Goal: Task Accomplishment & Management: Manage account settings

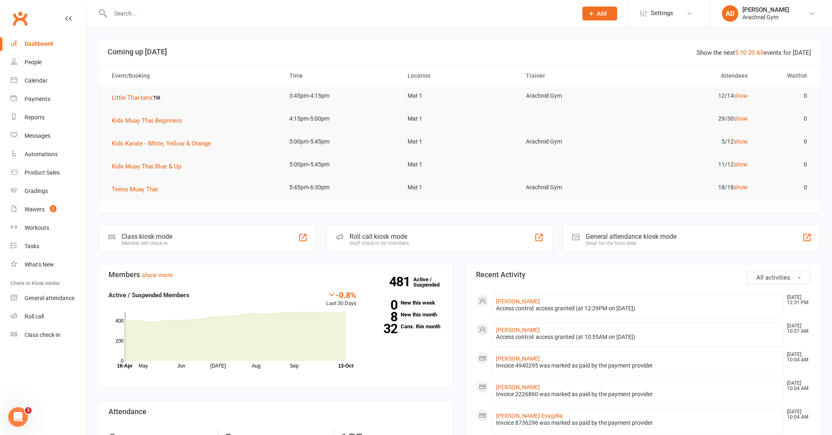
click at [142, 16] on input "text" at bounding box center [340, 13] width 464 height 11
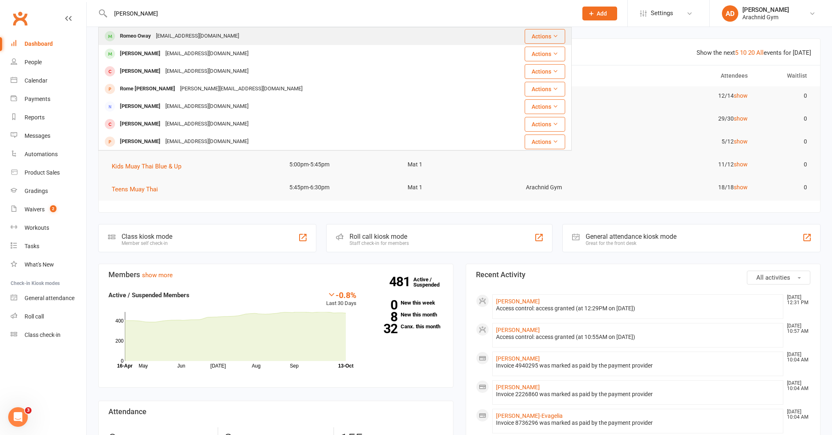
type input "[PERSON_NAME]"
click at [140, 36] on div "Romeo Oway" at bounding box center [135, 36] width 36 height 12
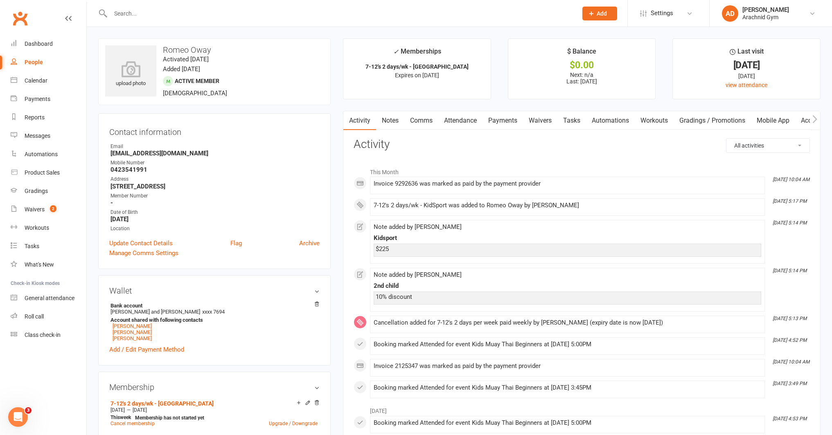
click at [498, 121] on link "Payments" at bounding box center [503, 120] width 41 height 19
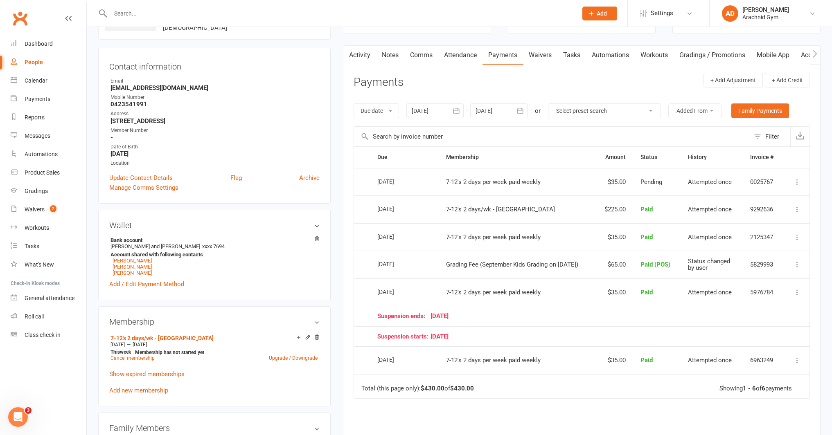
scroll to position [68, 0]
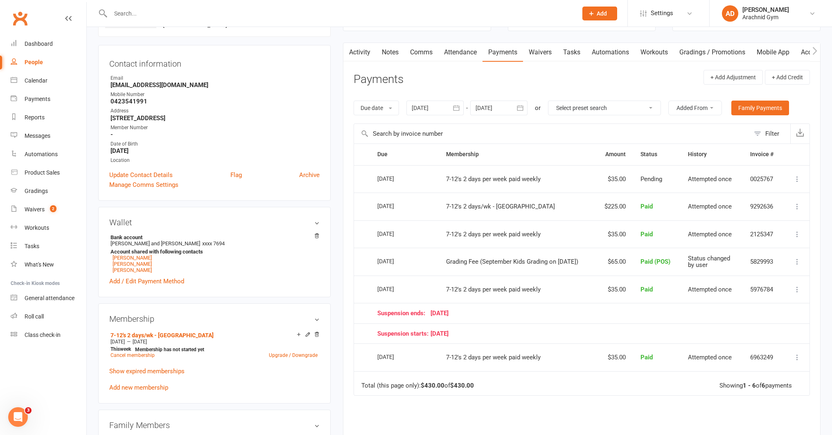
click at [797, 207] on icon at bounding box center [797, 207] width 8 height 8
click at [762, 224] on link "Refund" at bounding box center [761, 222] width 81 height 16
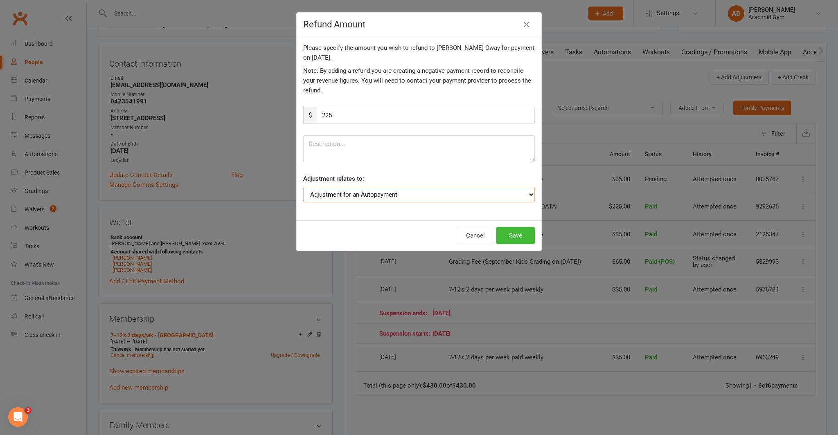
click at [399, 194] on select "Adjustment for an Autopayment Cash adjustment POS Sale adjustment Other adjustm…" at bounding box center [419, 195] width 232 height 16
select select "2"
click at [303, 187] on select "Adjustment for an Autopayment Cash adjustment POS Sale adjustment Other adjustm…" at bounding box center [419, 195] width 232 height 16
click at [341, 143] on textarea at bounding box center [419, 148] width 232 height 27
type textarea "K"
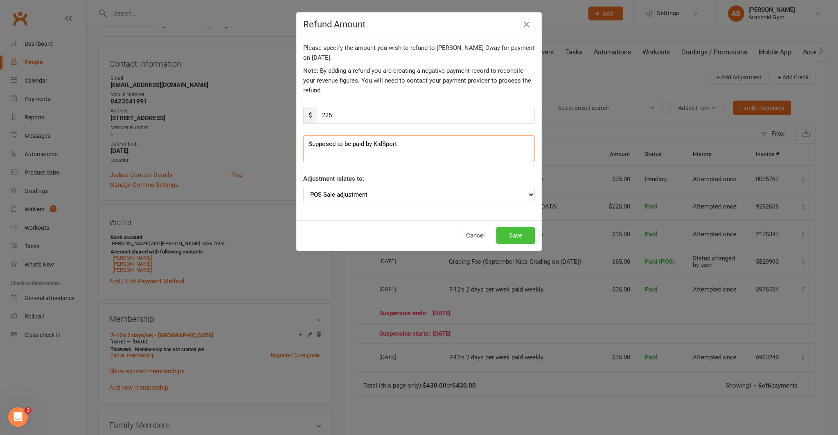
type textarea "Supposed to be paid by KidSport"
click at [510, 234] on button "Save" at bounding box center [515, 235] width 38 height 17
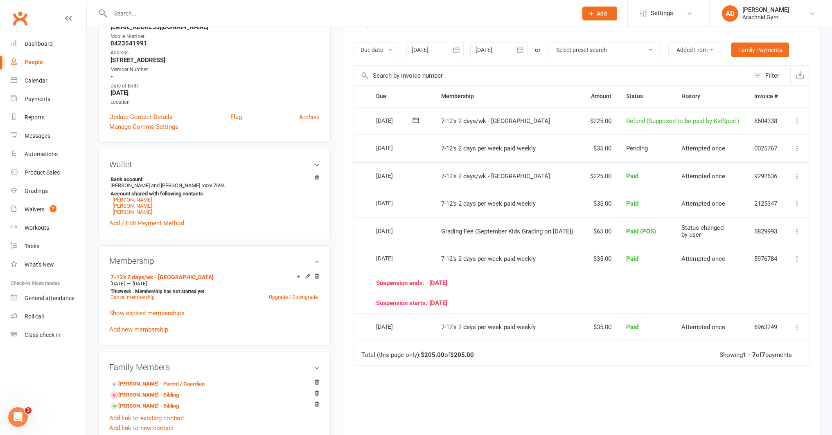
scroll to position [128, 0]
click at [149, 406] on link "[PERSON_NAME] - Sibling" at bounding box center [145, 405] width 68 height 9
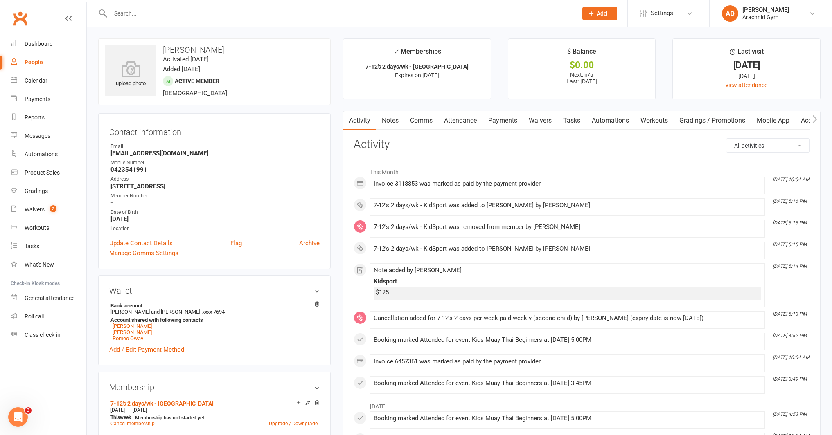
click at [510, 120] on link "Payments" at bounding box center [503, 120] width 41 height 19
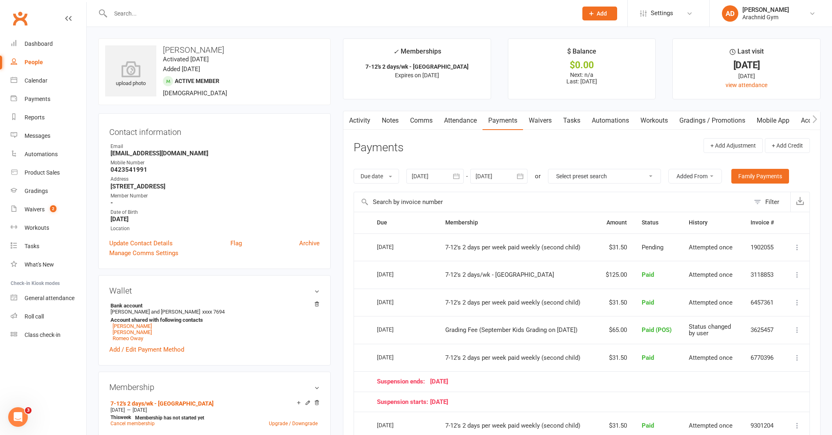
click at [796, 274] on icon at bounding box center [797, 275] width 8 height 8
click at [751, 291] on link "Refund" at bounding box center [761, 291] width 81 height 16
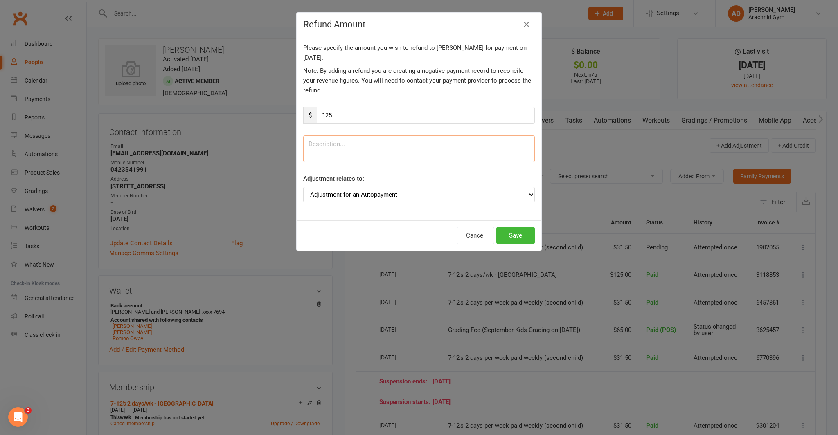
click at [377, 154] on textarea at bounding box center [419, 148] width 232 height 27
type textarea "Supposed to be paid by KidSport."
click at [385, 195] on select "Adjustment for an Autopayment Cash adjustment POS Sale adjustment Other adjustm…" at bounding box center [419, 195] width 232 height 16
select select "2"
click at [303, 187] on select "Adjustment for an Autopayment Cash adjustment POS Sale adjustment Other adjustm…" at bounding box center [419, 195] width 232 height 16
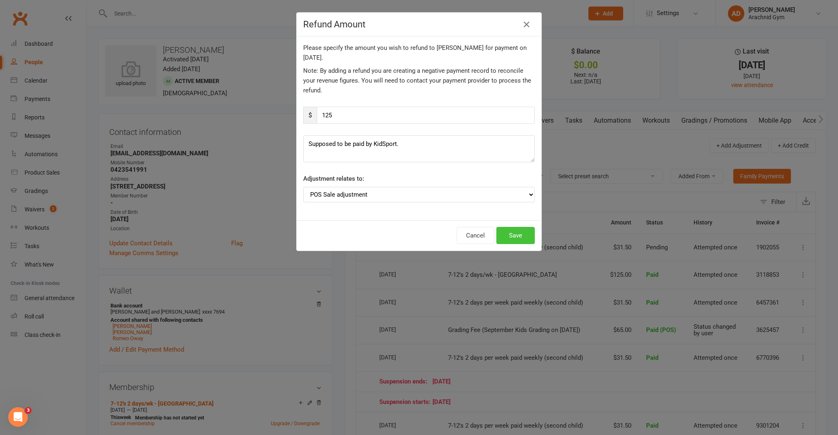
click at [514, 237] on button "Save" at bounding box center [515, 235] width 38 height 17
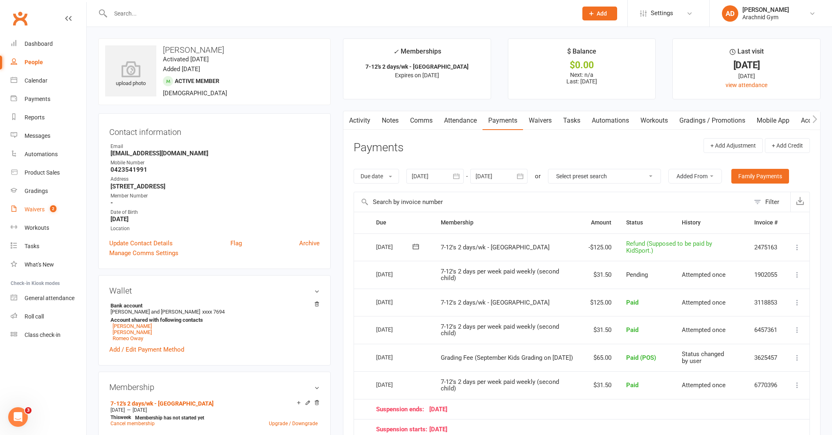
click at [41, 210] on div "Waivers" at bounding box center [35, 209] width 20 height 7
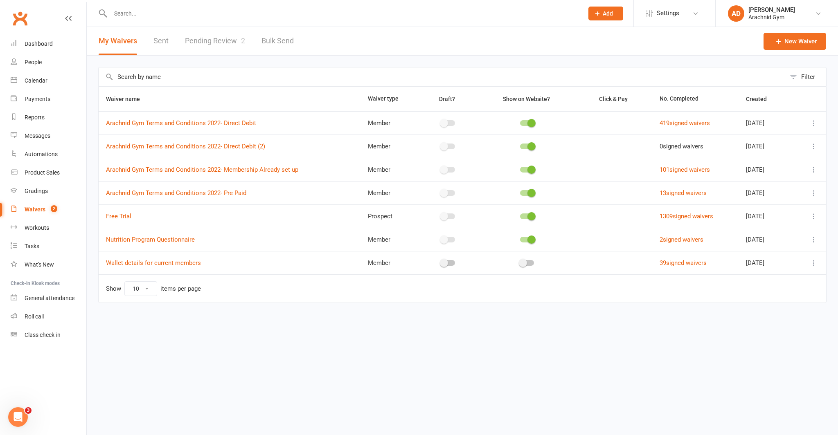
click at [210, 44] on link "Pending Review 2" at bounding box center [215, 41] width 60 height 28
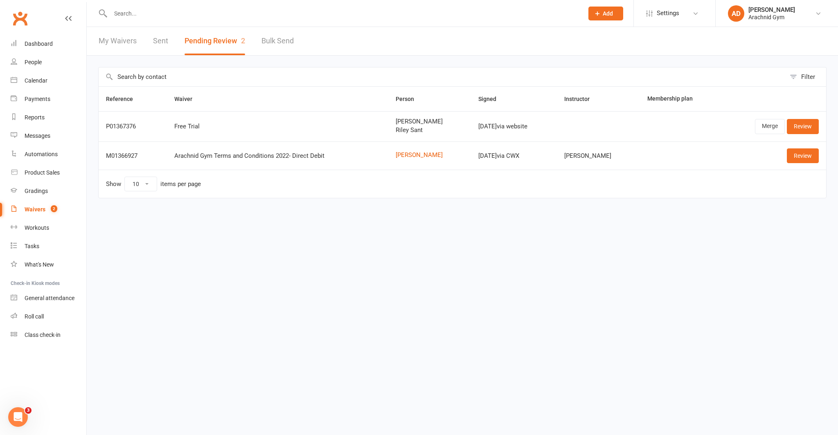
click at [748, 203] on div "Reference Waiver Person Signed Instructor Membership plan P01367376 Free Trial …" at bounding box center [462, 148] width 729 height 124
click at [798, 159] on link "Review" at bounding box center [803, 156] width 32 height 15
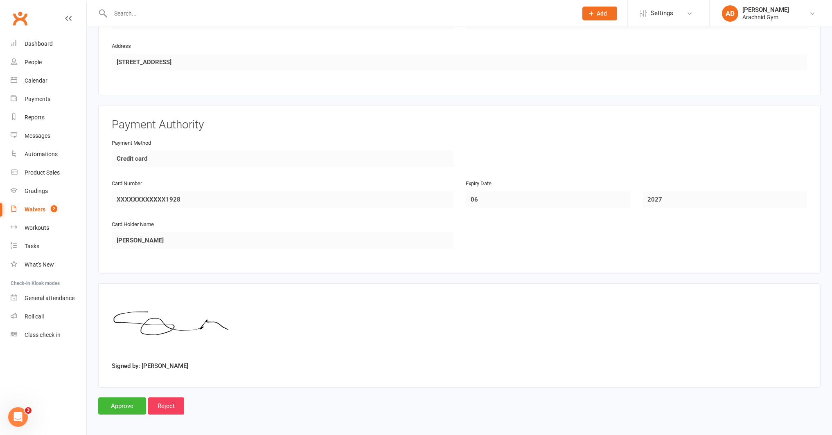
scroll to position [481, 0]
click at [128, 407] on input "Approve" at bounding box center [122, 405] width 48 height 17
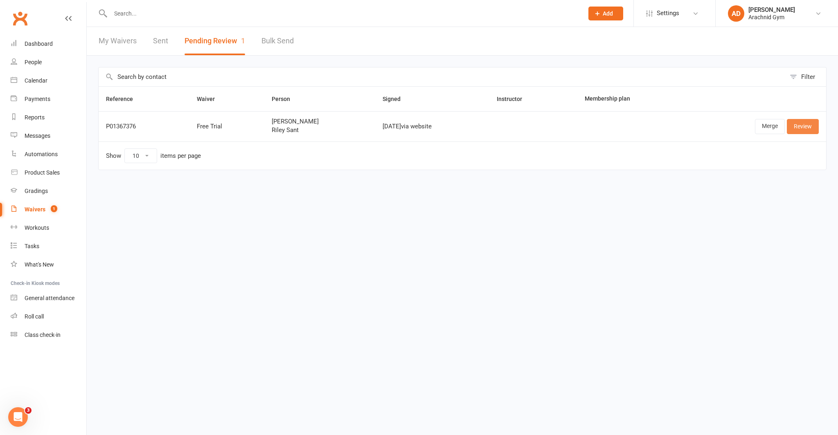
click at [807, 125] on link "Review" at bounding box center [803, 126] width 32 height 15
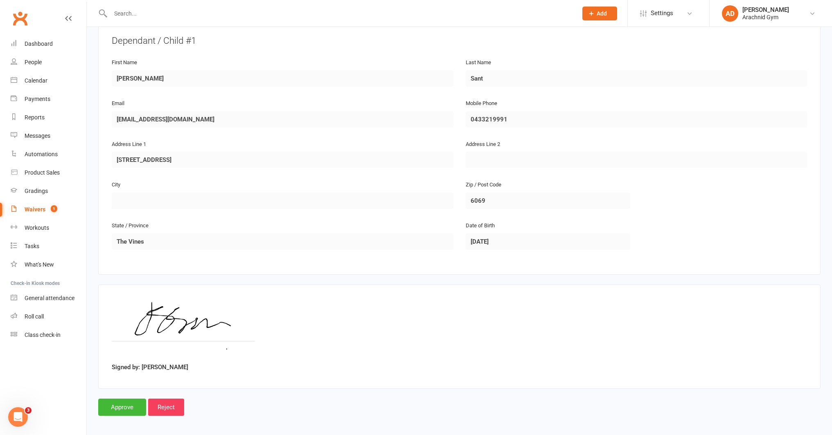
scroll to position [431, 0]
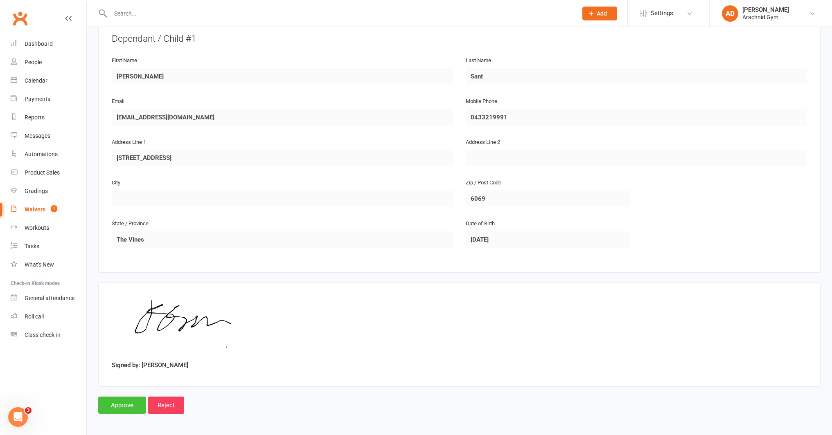
click at [126, 409] on input "Approve" at bounding box center [122, 405] width 48 height 17
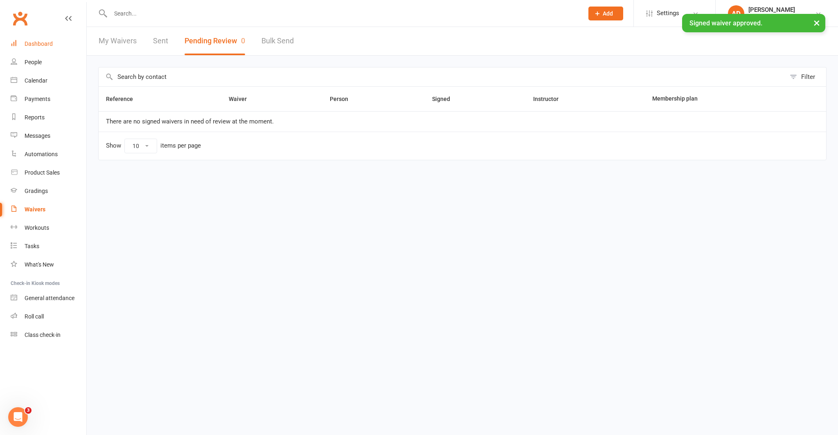
click at [39, 44] on div "Dashboard" at bounding box center [39, 44] width 28 height 7
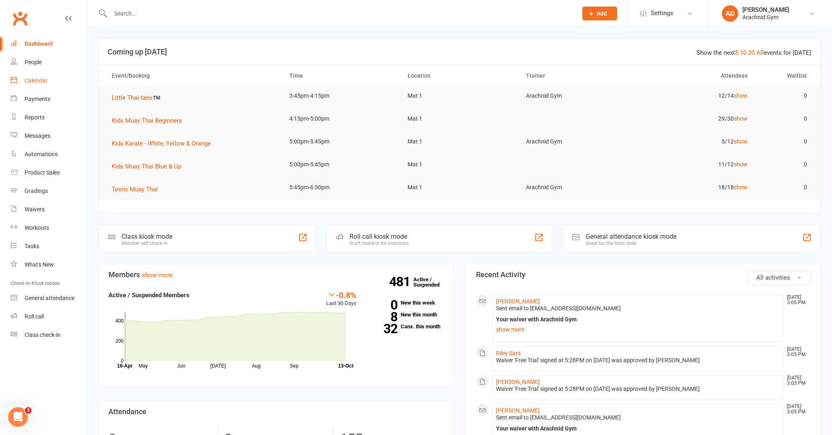
click at [42, 84] on link "Calendar" at bounding box center [49, 81] width 76 height 18
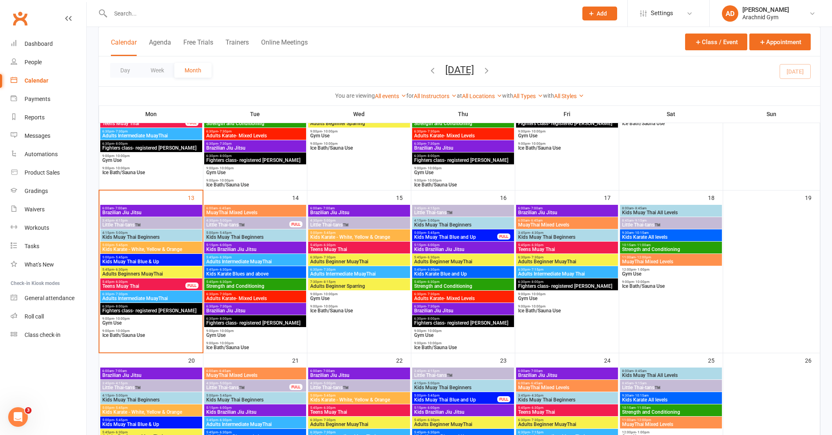
scroll to position [316, 0]
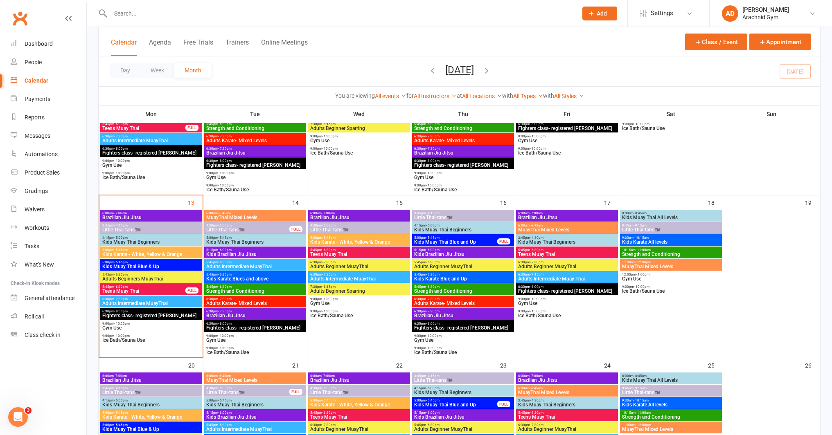
click at [265, 225] on span "4:30pm - 5:00pm" at bounding box center [248, 226] width 84 height 4
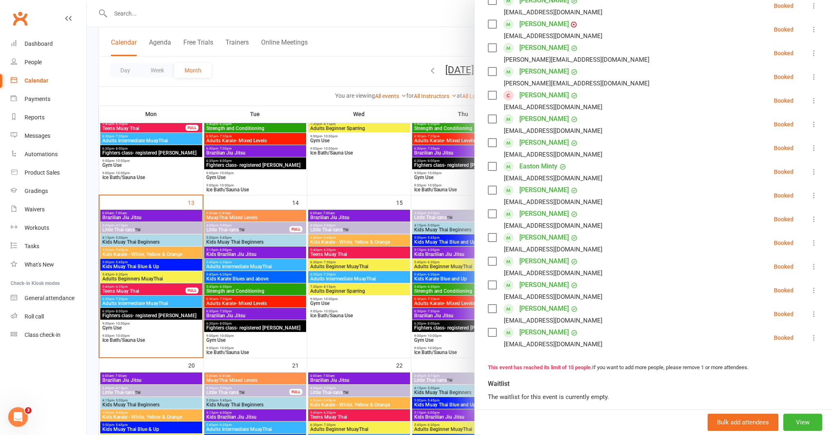
scroll to position [163, 0]
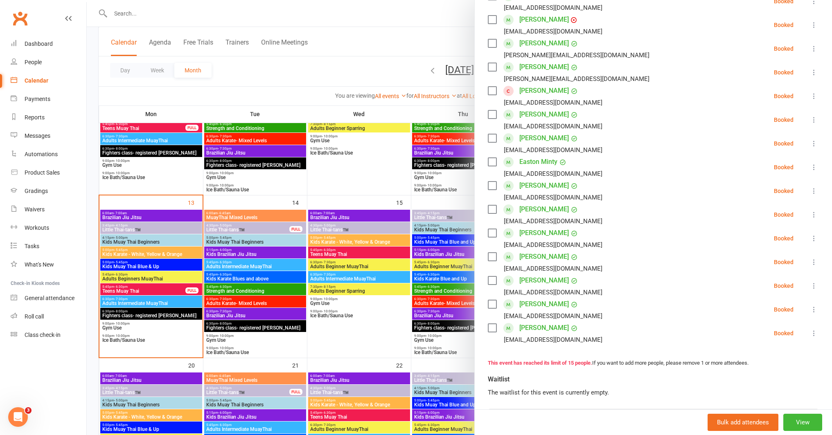
click at [297, 275] on div at bounding box center [459, 217] width 745 height 435
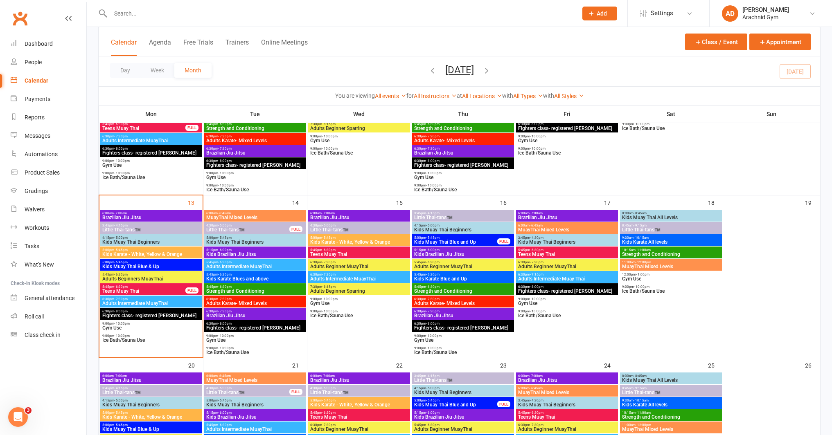
click at [259, 242] on span "Kids Muay Thai Beginners" at bounding box center [255, 242] width 99 height 5
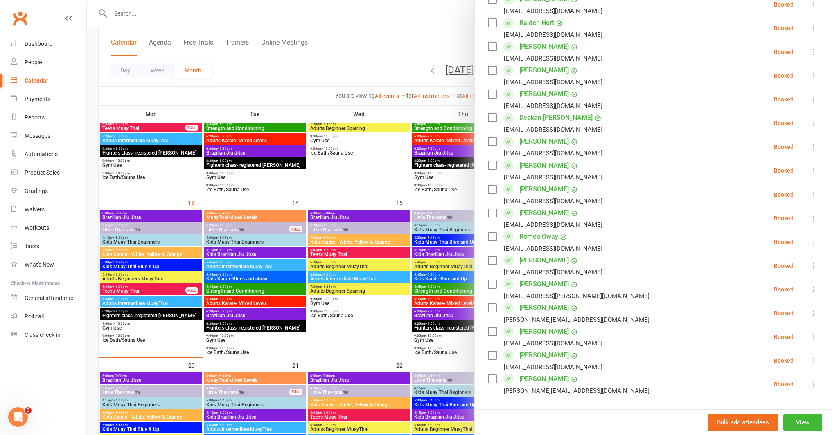
scroll to position [393, 0]
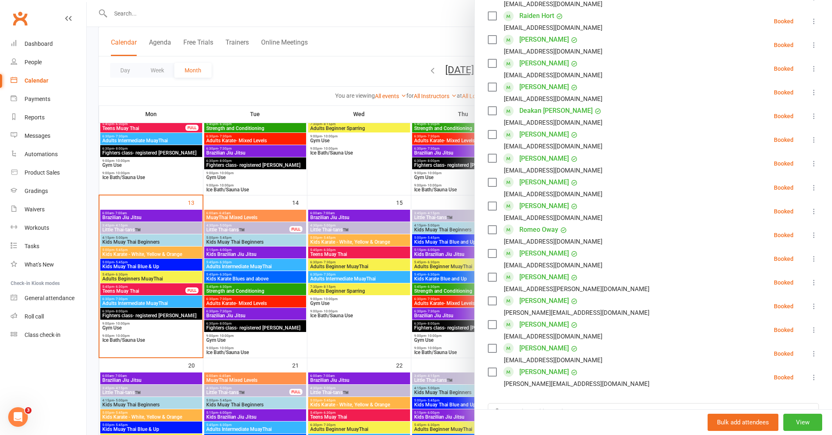
click at [241, 230] on div at bounding box center [459, 217] width 745 height 435
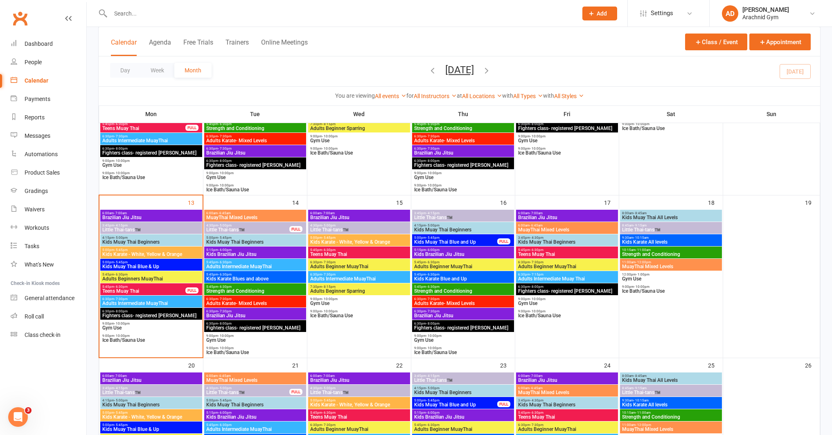
click at [241, 230] on span "Little Thai-tans™️" at bounding box center [248, 230] width 84 height 5
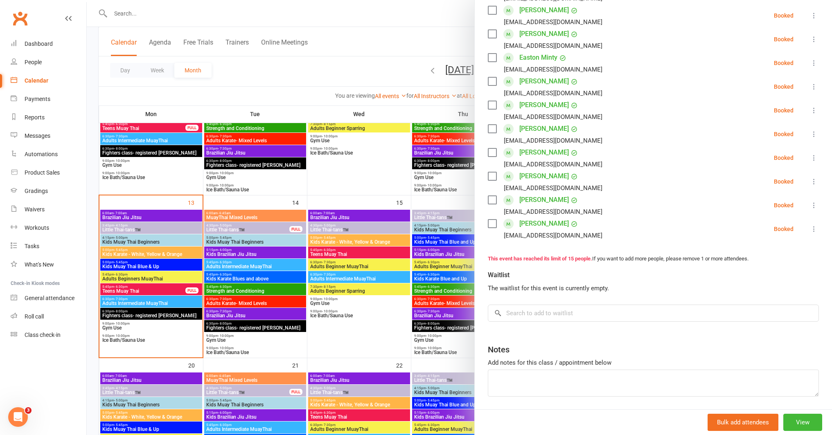
scroll to position [275, 0]
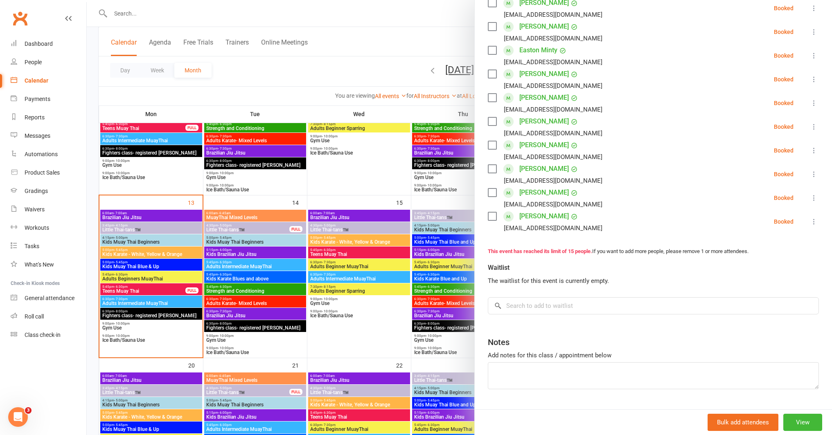
click at [810, 150] on icon at bounding box center [814, 151] width 8 height 8
click at [748, 182] on link "Remove" at bounding box center [775, 183] width 88 height 16
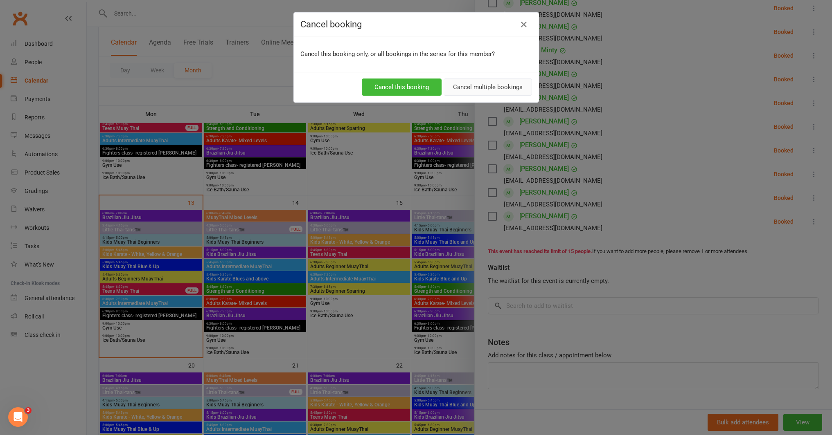
click at [488, 94] on button "Cancel multiple bookings" at bounding box center [488, 87] width 88 height 17
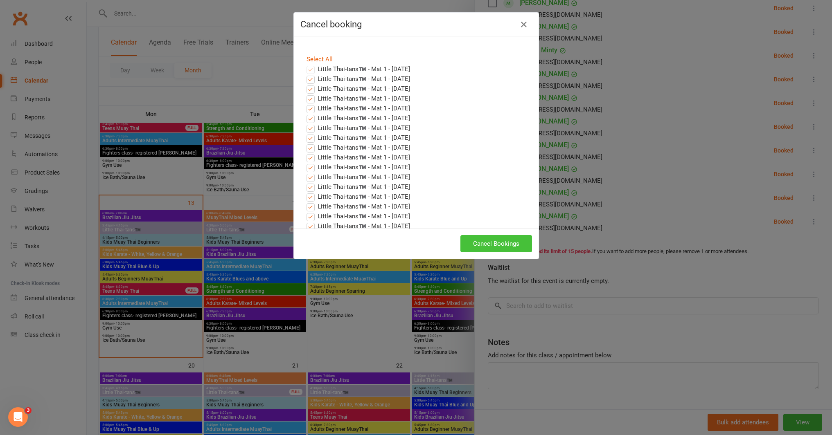
click at [510, 241] on button "Cancel Bookings" at bounding box center [496, 243] width 72 height 17
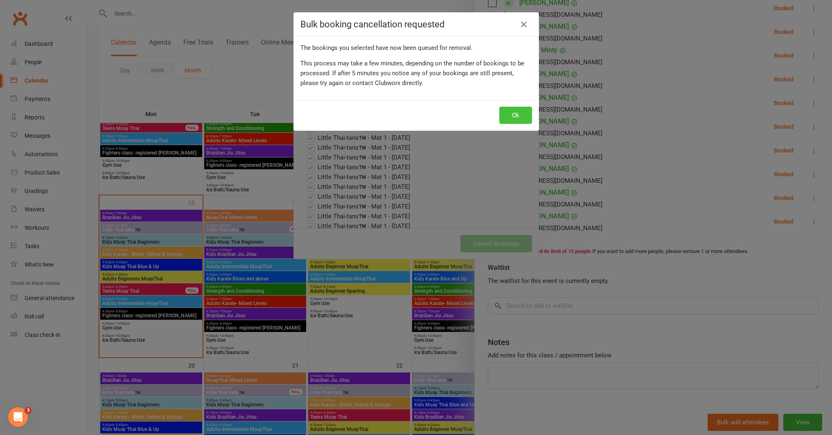
click at [510, 115] on button "Ok" at bounding box center [515, 115] width 33 height 17
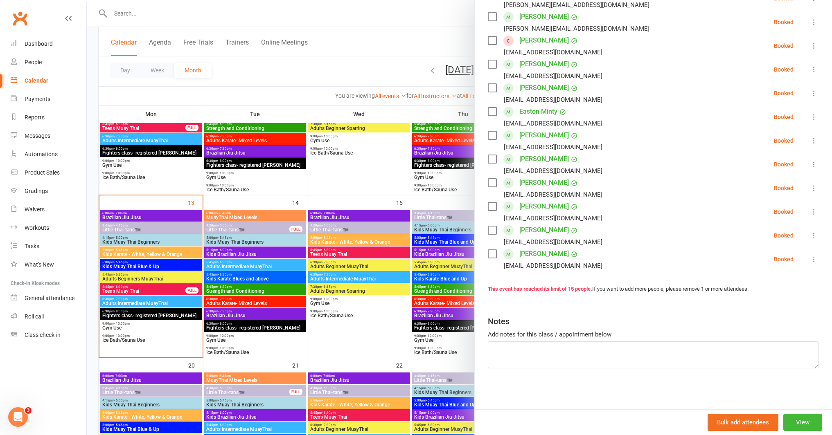
click at [257, 238] on div at bounding box center [459, 217] width 745 height 435
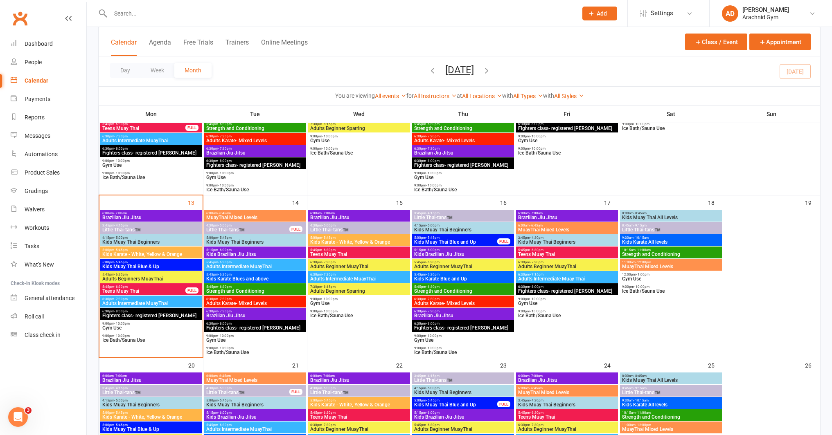
scroll to position [219, 0]
click at [270, 243] on span "Kids Muay Thai Beginners" at bounding box center [255, 242] width 99 height 5
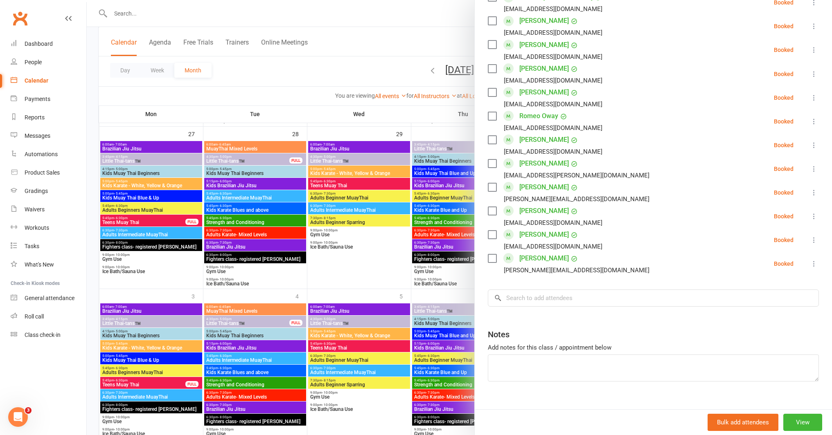
scroll to position [750, 0]
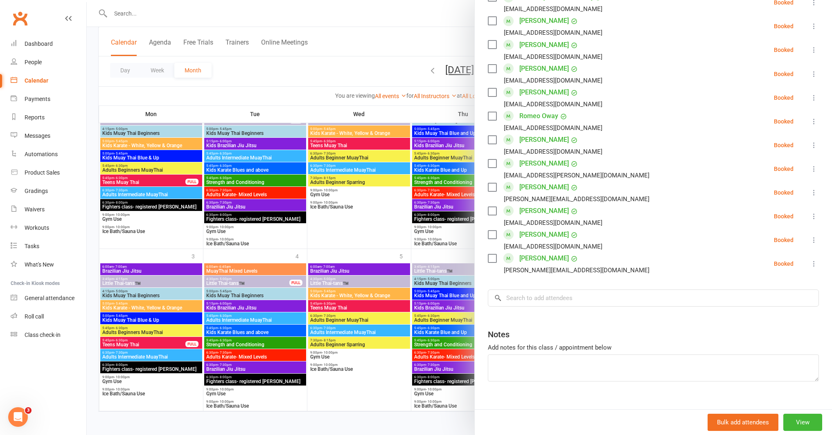
click at [810, 236] on icon at bounding box center [814, 240] width 8 height 8
click at [776, 264] on link "Remove" at bounding box center [775, 272] width 88 height 16
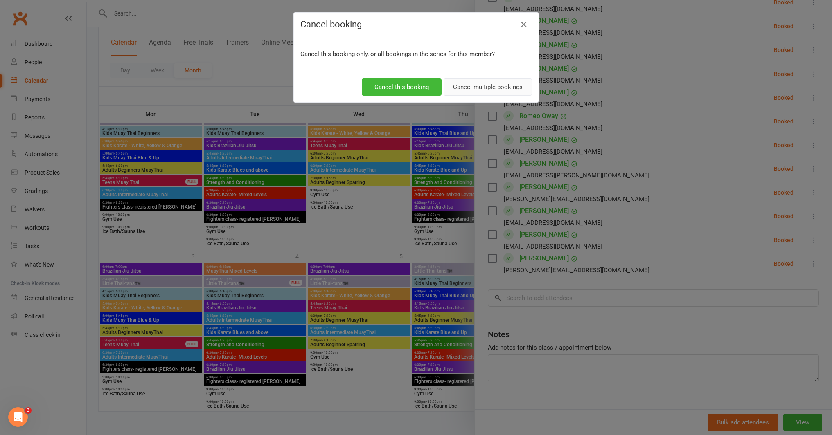
click at [490, 91] on button "Cancel multiple bookings" at bounding box center [488, 87] width 88 height 17
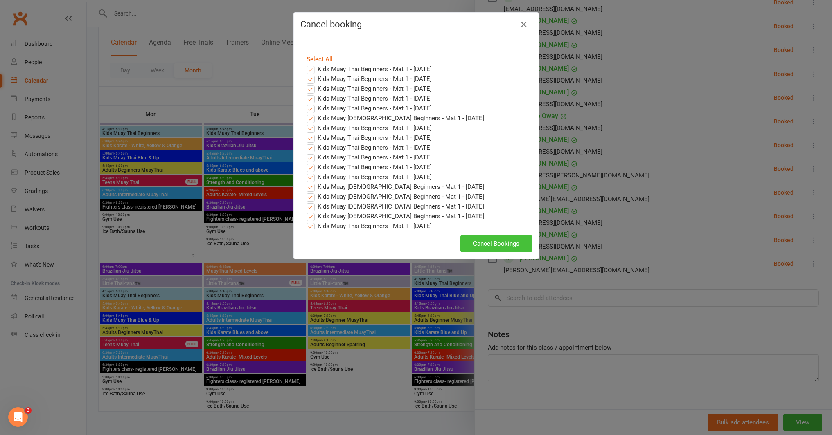
click at [486, 239] on button "Cancel Bookings" at bounding box center [496, 243] width 72 height 17
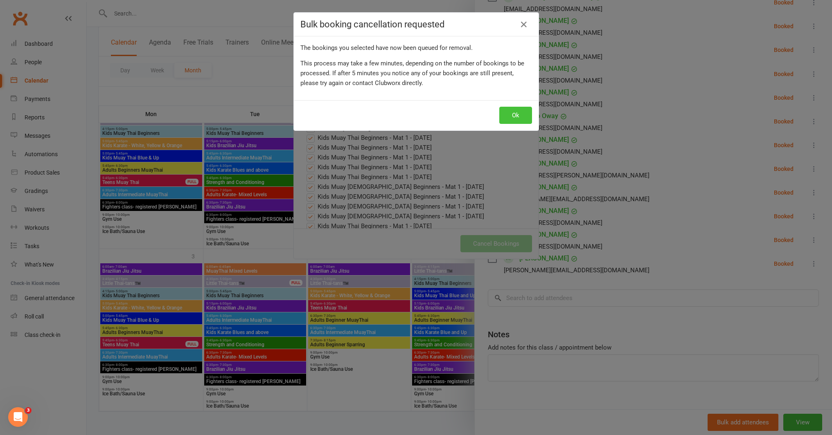
click at [516, 112] on button "Ok" at bounding box center [515, 115] width 33 height 17
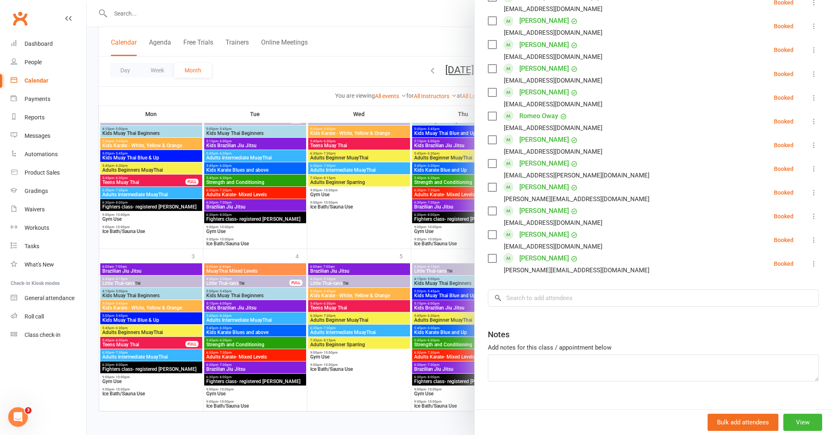
click at [350, 250] on div at bounding box center [459, 217] width 745 height 435
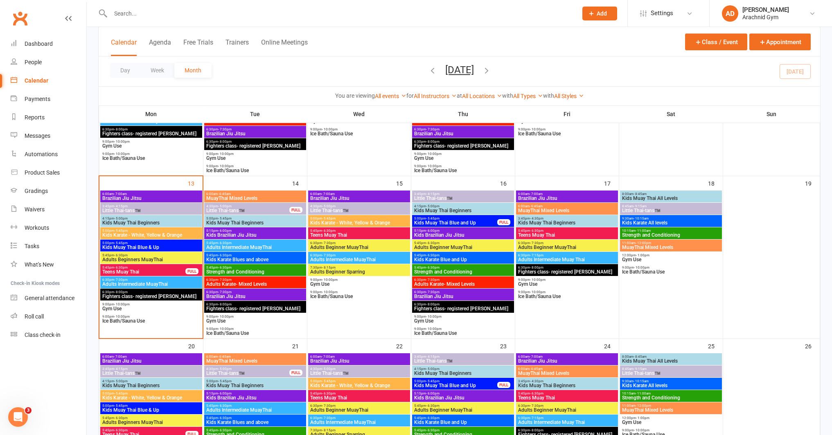
scroll to position [337, 0]
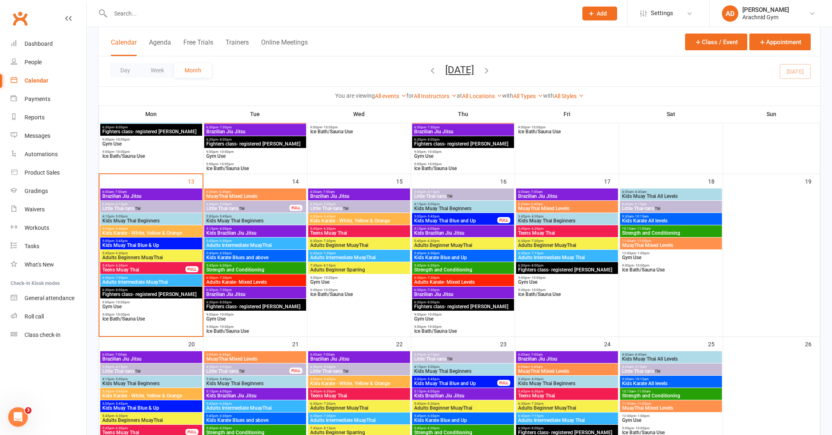
click at [167, 206] on span "Little Thai-tans™️" at bounding box center [151, 208] width 99 height 5
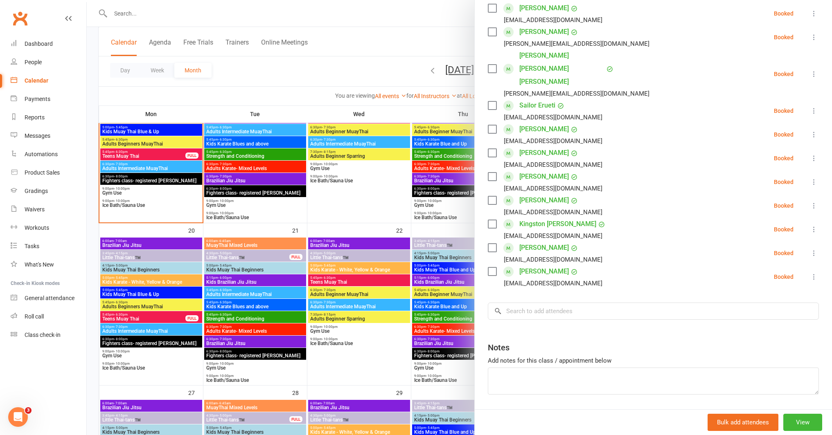
scroll to position [456, 0]
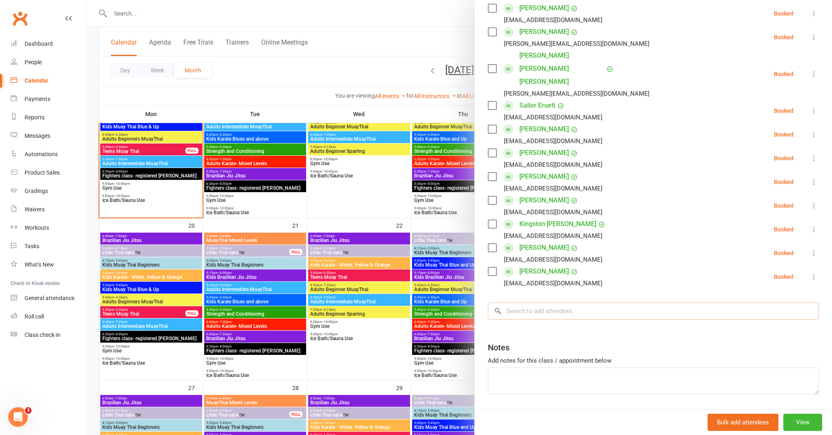
click at [577, 303] on input "search" at bounding box center [653, 311] width 331 height 17
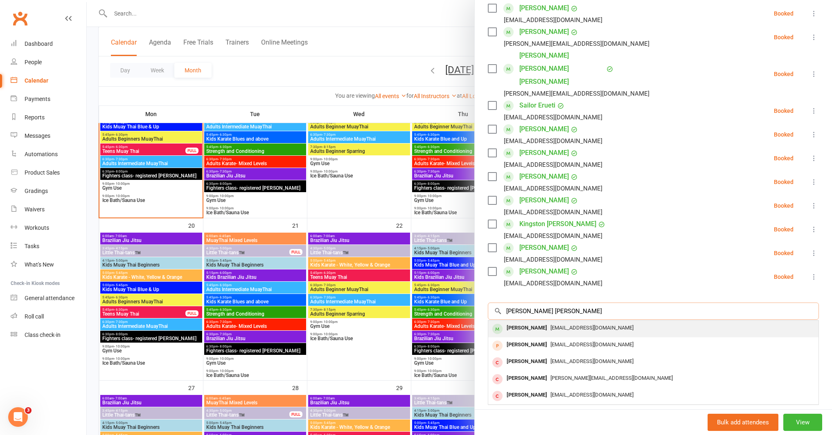
type input "[PERSON_NAME] [PERSON_NAME]"
click at [579, 325] on span "[EMAIL_ADDRESS][DOMAIN_NAME]" at bounding box center [591, 328] width 83 height 6
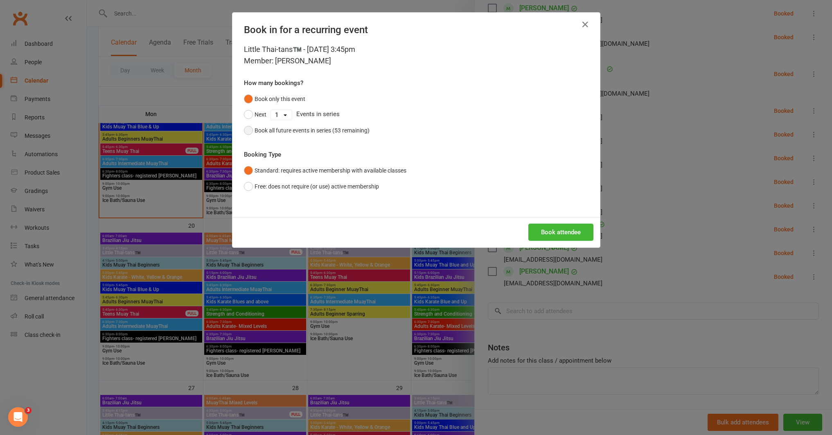
click at [358, 131] on div "Book all future events in series (53 remaining)" at bounding box center [312, 130] width 115 height 9
click at [545, 234] on button "Book attendee" at bounding box center [560, 232] width 65 height 17
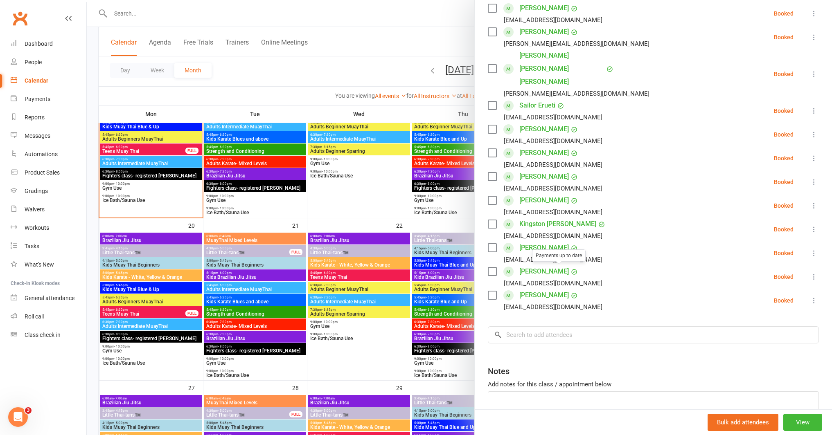
click at [287, 309] on div at bounding box center [459, 217] width 745 height 435
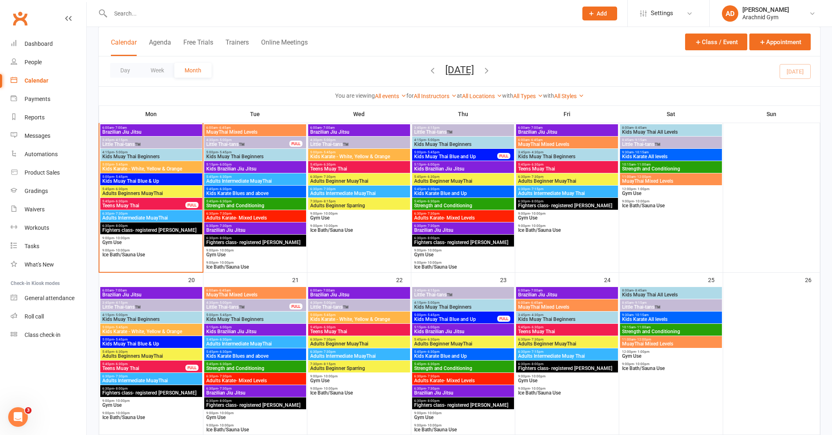
scroll to position [403, 0]
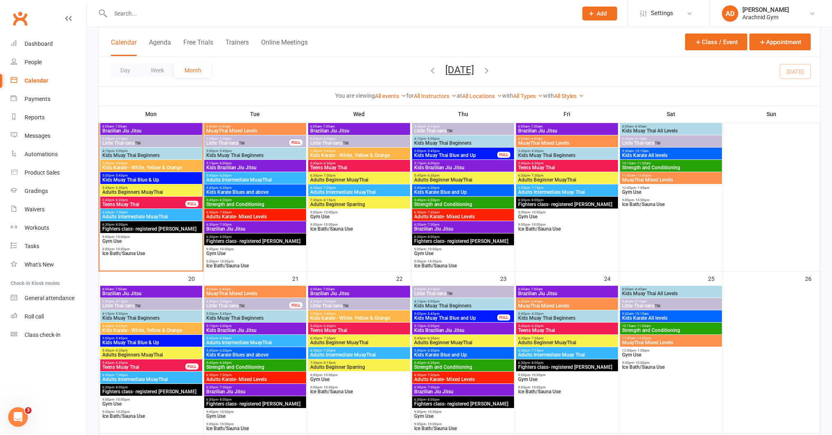
click at [170, 143] on span "Little Thai-tans™️" at bounding box center [151, 143] width 99 height 5
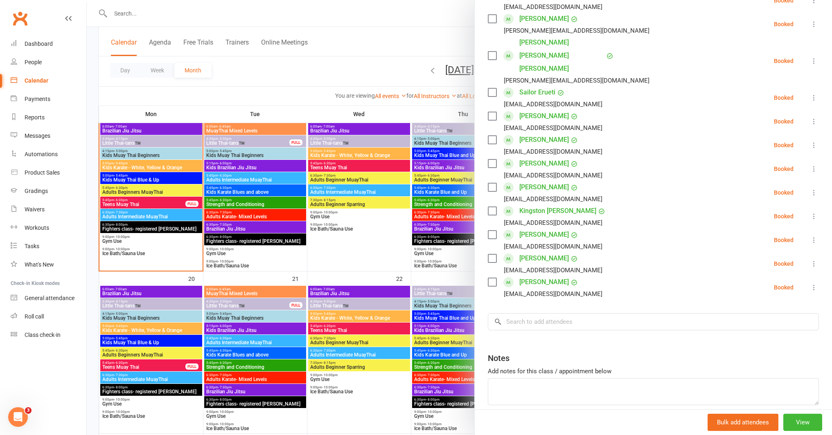
scroll to position [198, 0]
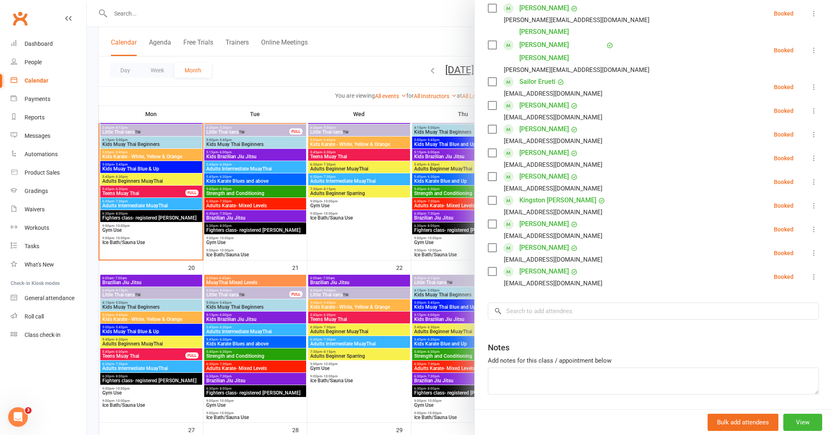
click at [278, 287] on div at bounding box center [459, 217] width 745 height 435
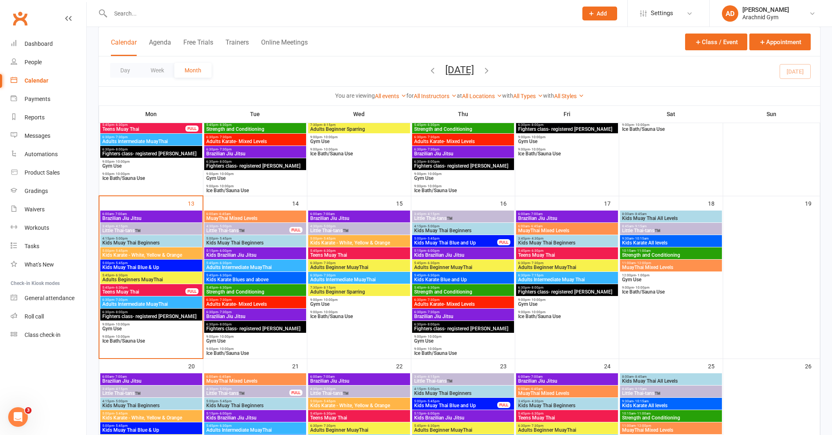
scroll to position [316, 0]
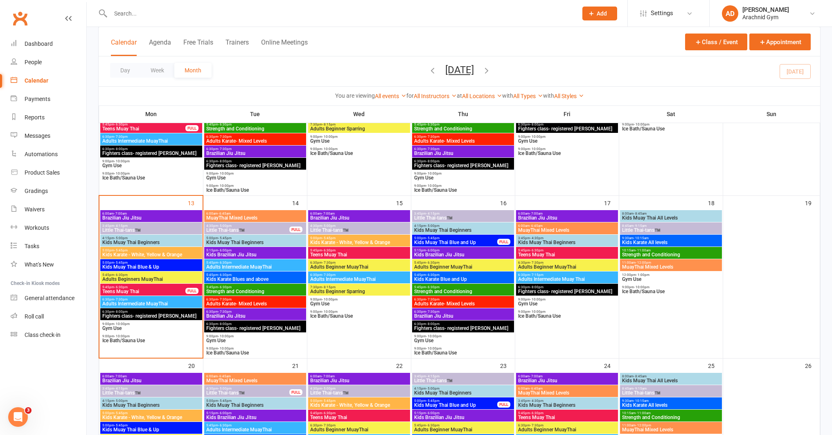
click at [159, 243] on span "Kids Muay Thai Beginners" at bounding box center [151, 242] width 99 height 5
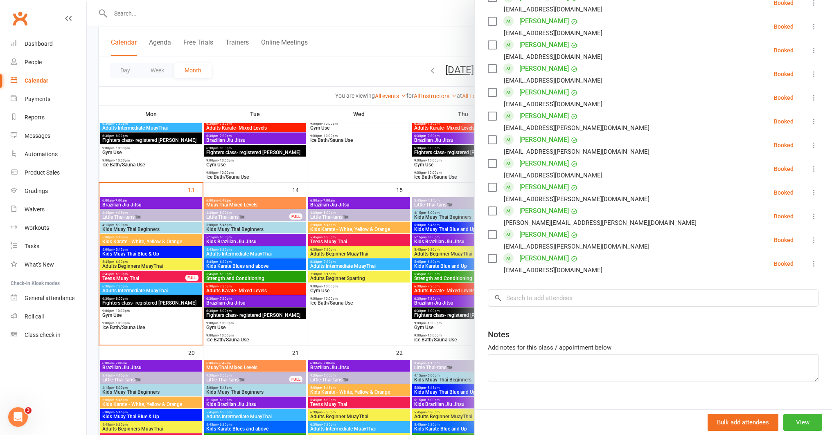
scroll to position [331, 0]
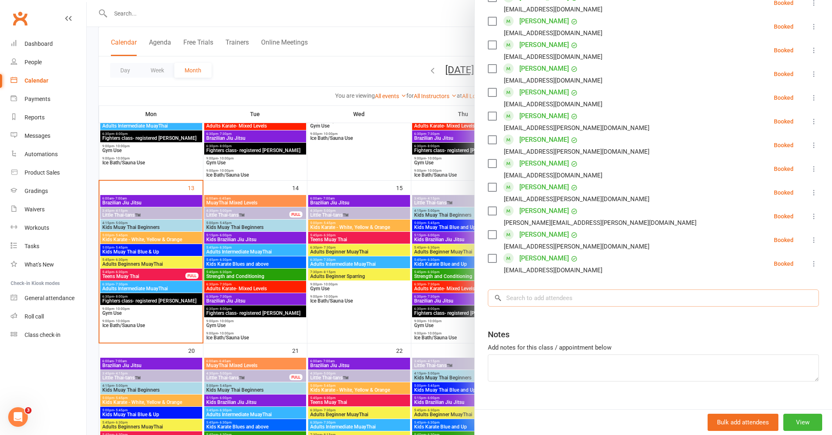
click at [555, 290] on input "search" at bounding box center [653, 298] width 331 height 17
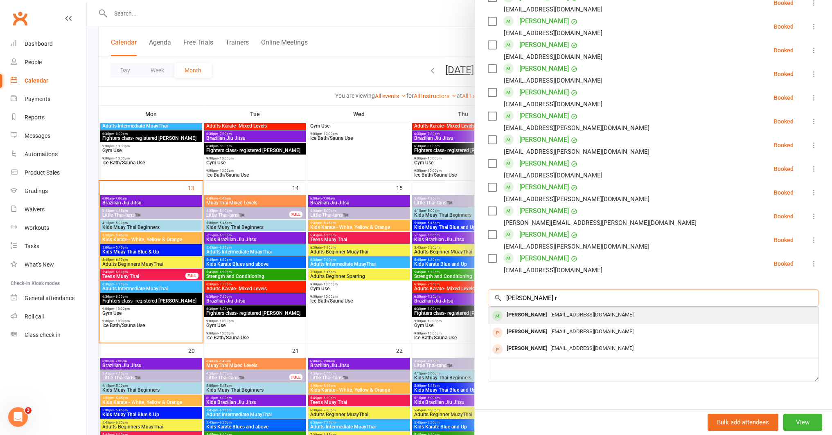
type input "[PERSON_NAME] r"
click at [565, 309] on div "[EMAIL_ADDRESS][DOMAIN_NAME]" at bounding box center [654, 315] width 324 height 12
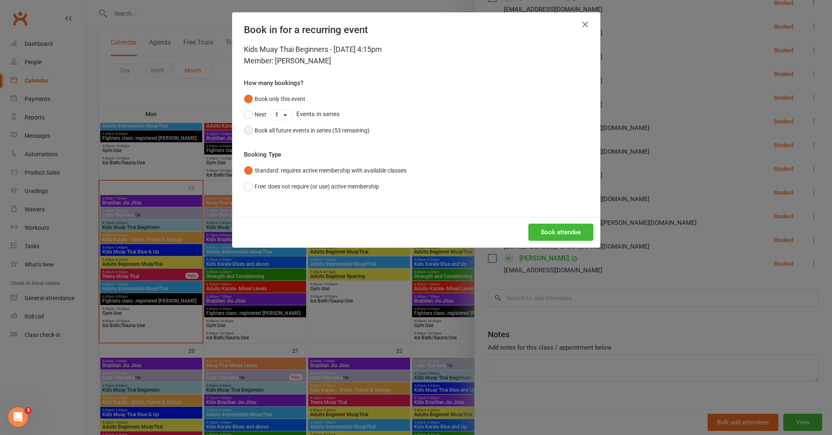
click at [316, 129] on div "Book all future events in series (53 remaining)" at bounding box center [312, 130] width 115 height 9
click at [542, 230] on button "Book attendee" at bounding box center [560, 232] width 65 height 17
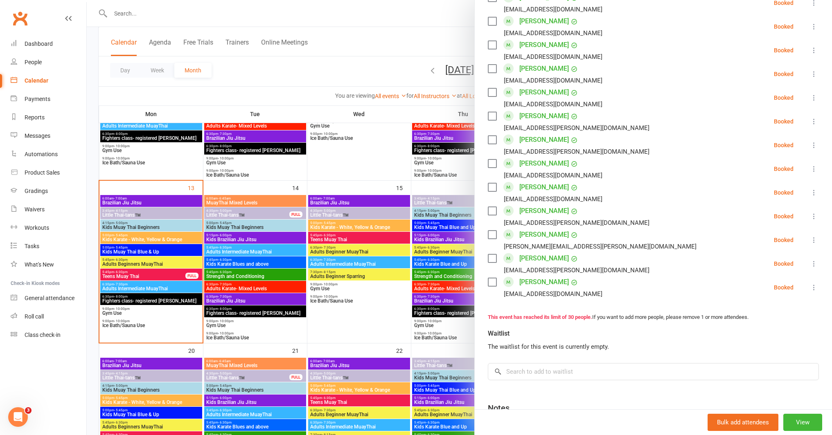
click at [329, 311] on div at bounding box center [459, 217] width 745 height 435
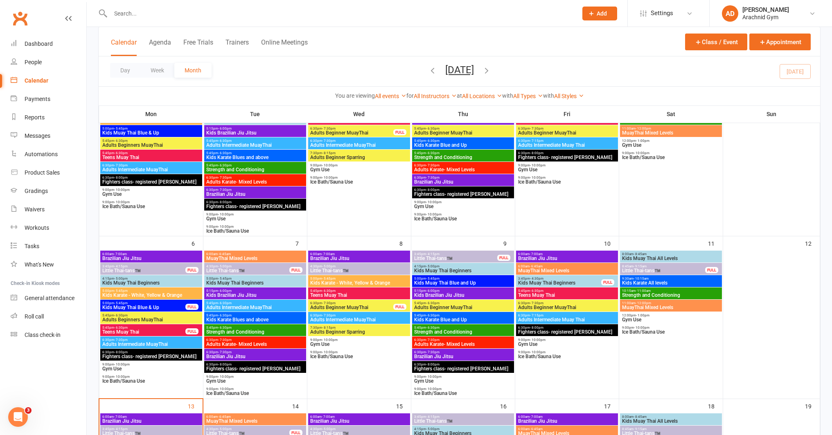
scroll to position [0, 0]
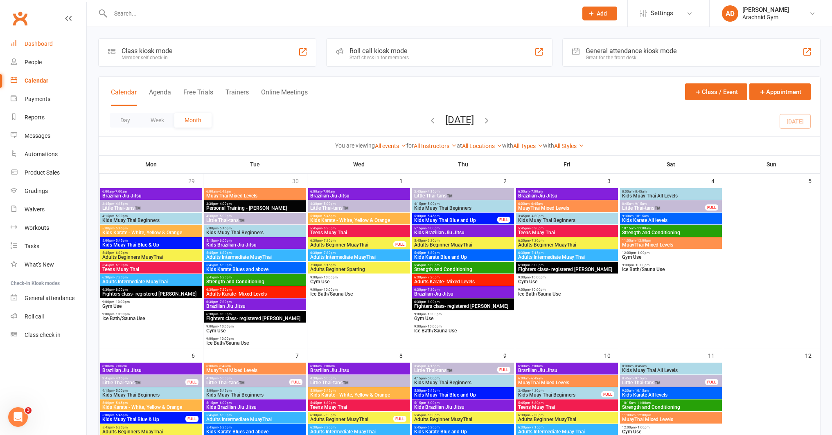
click at [46, 46] on div "Dashboard" at bounding box center [39, 44] width 28 height 7
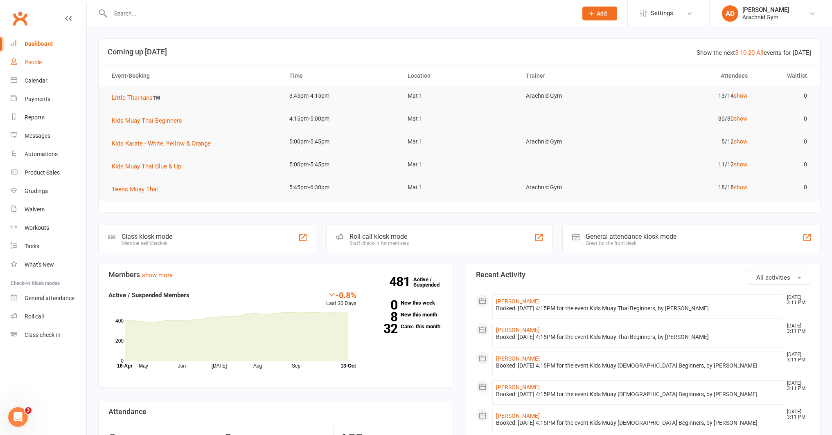
click at [45, 70] on link "People" at bounding box center [49, 62] width 76 height 18
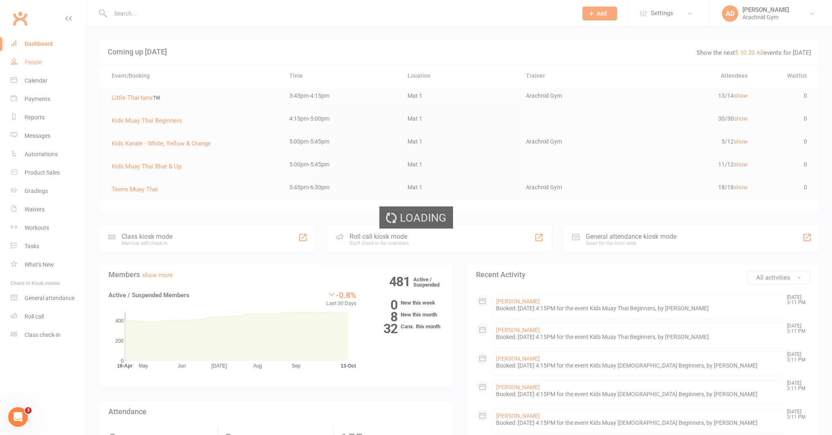
select select "100"
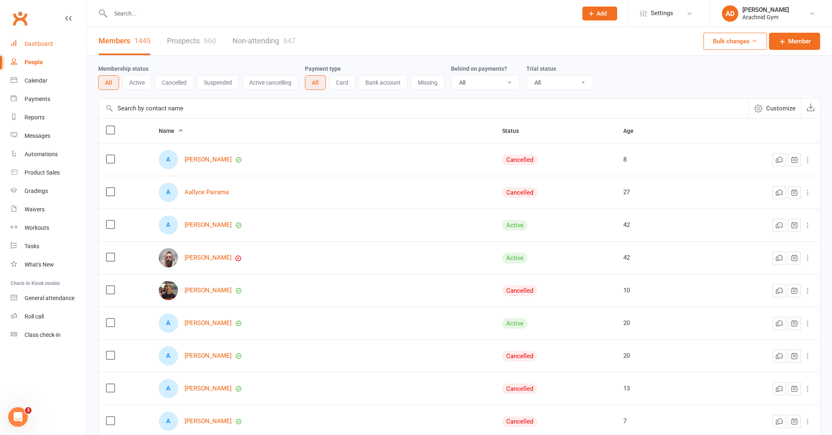
click at [45, 45] on div "Dashboard" at bounding box center [39, 44] width 28 height 7
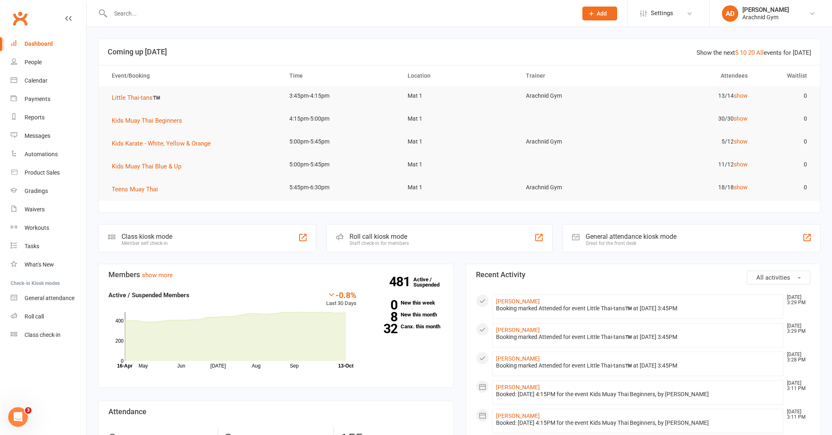
click at [131, 14] on input "text" at bounding box center [340, 13] width 464 height 11
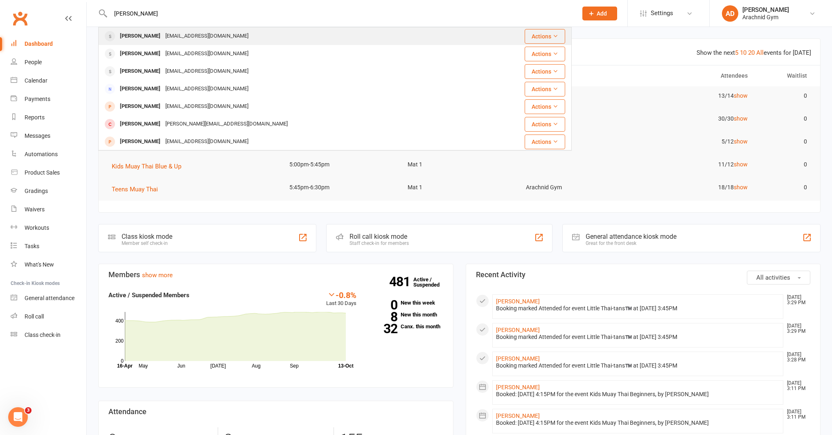
type input "[PERSON_NAME]"
click at [137, 39] on div "[PERSON_NAME]" at bounding box center [139, 36] width 45 height 12
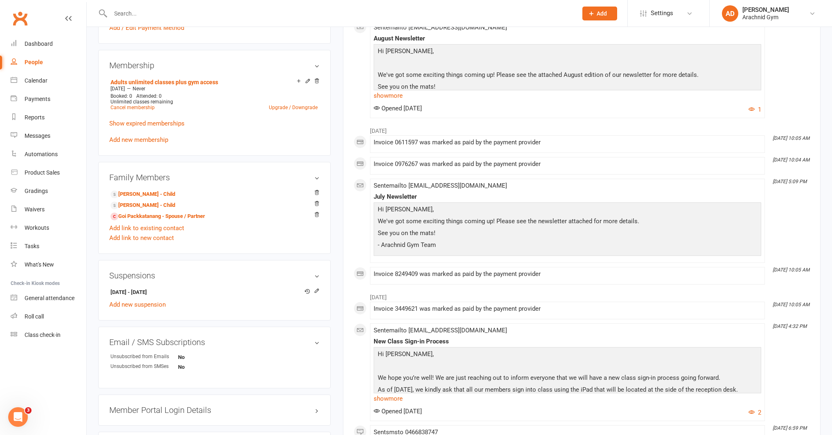
scroll to position [350, 0]
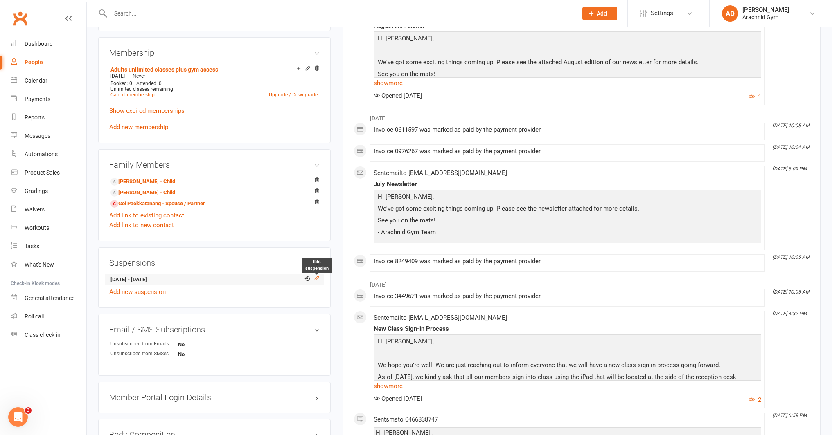
click at [317, 279] on icon at bounding box center [317, 278] width 6 height 6
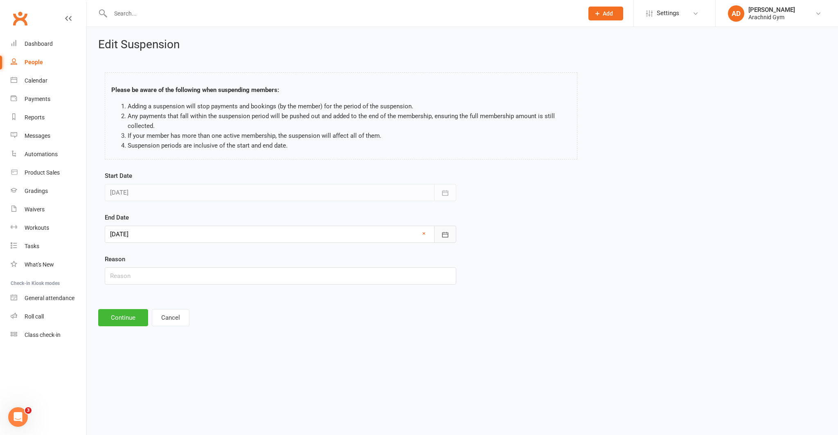
click at [443, 232] on icon "button" at bounding box center [445, 235] width 8 height 8
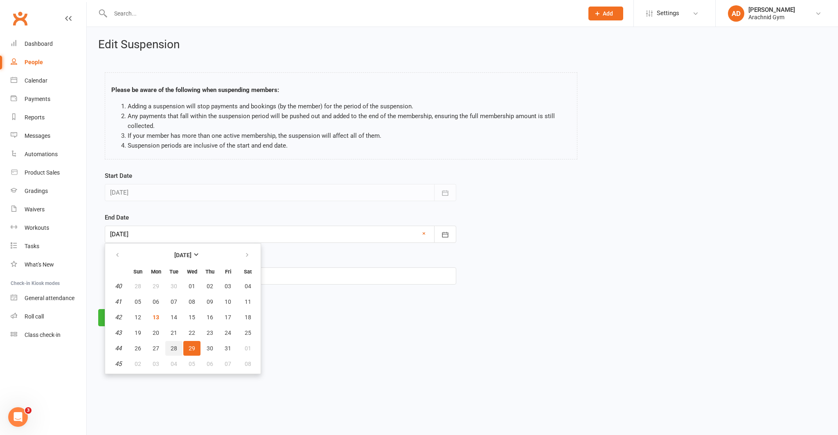
click at [175, 348] on span "28" at bounding box center [174, 348] width 7 height 7
type input "[DATE]"
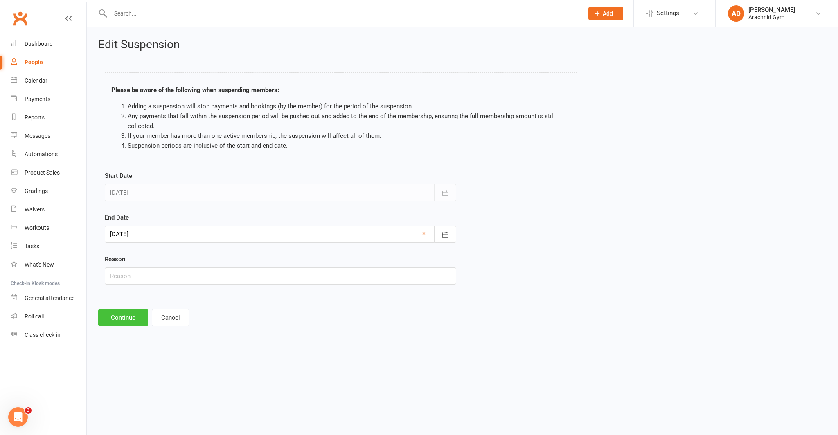
click at [127, 319] on button "Continue" at bounding box center [123, 317] width 50 height 17
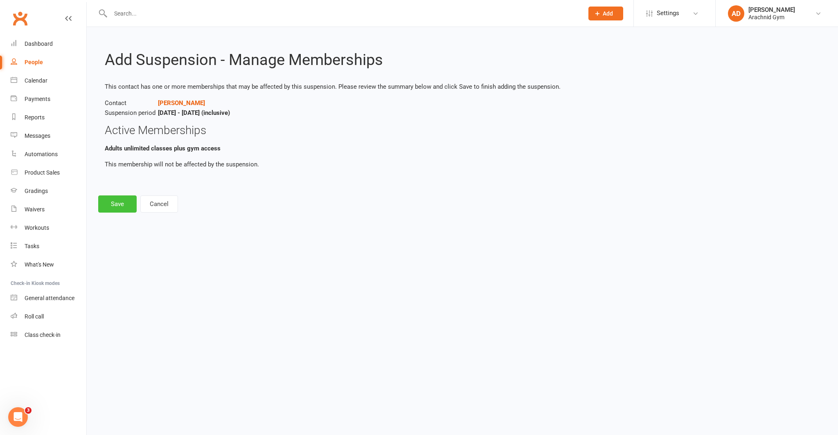
click at [120, 203] on button "Save" at bounding box center [117, 204] width 38 height 17
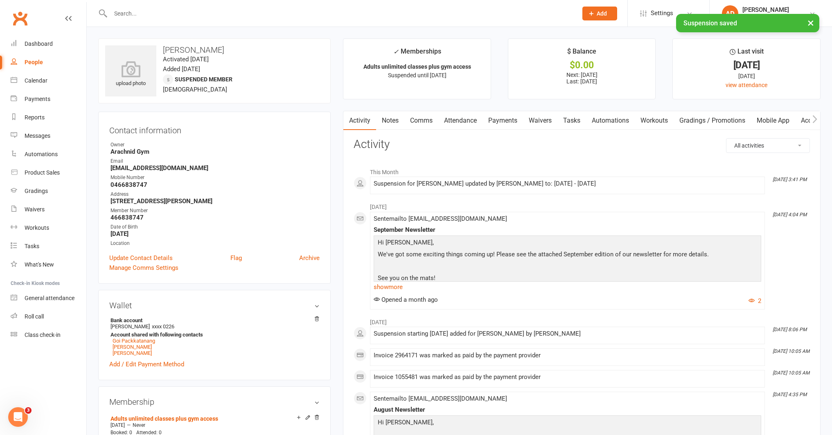
click at [503, 121] on link "Payments" at bounding box center [503, 120] width 41 height 19
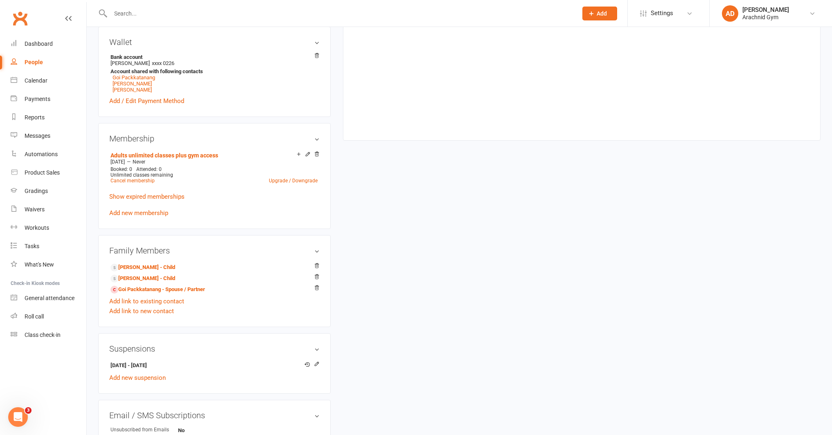
scroll to position [268, 0]
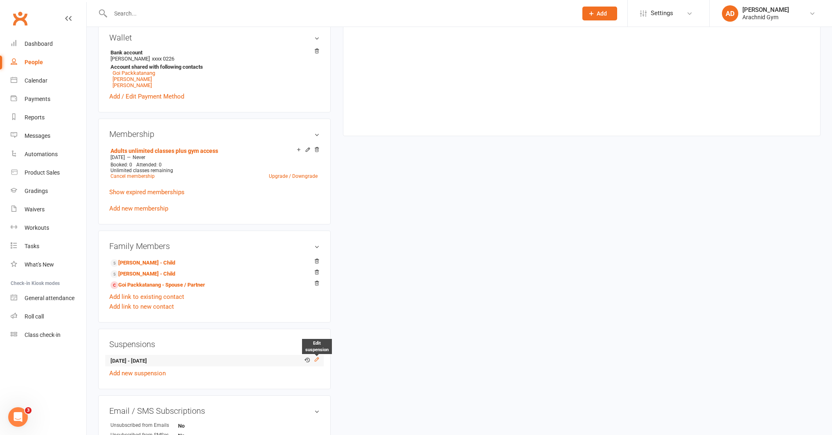
click at [319, 361] on icon at bounding box center [317, 360] width 6 height 6
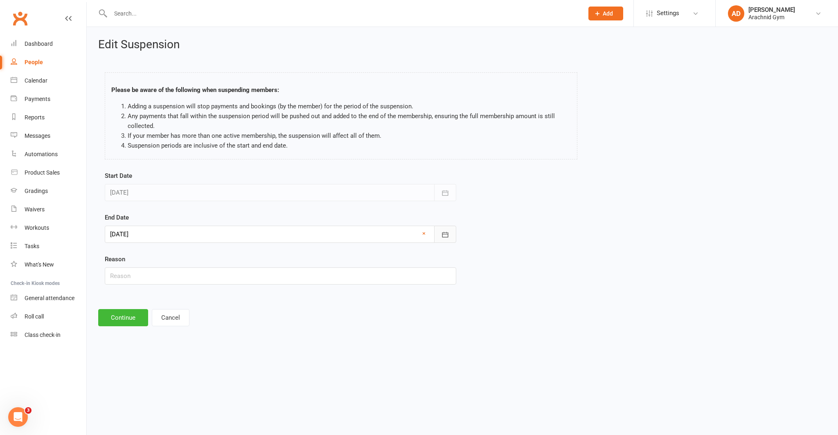
click at [442, 232] on icon "button" at bounding box center [445, 234] width 6 height 5
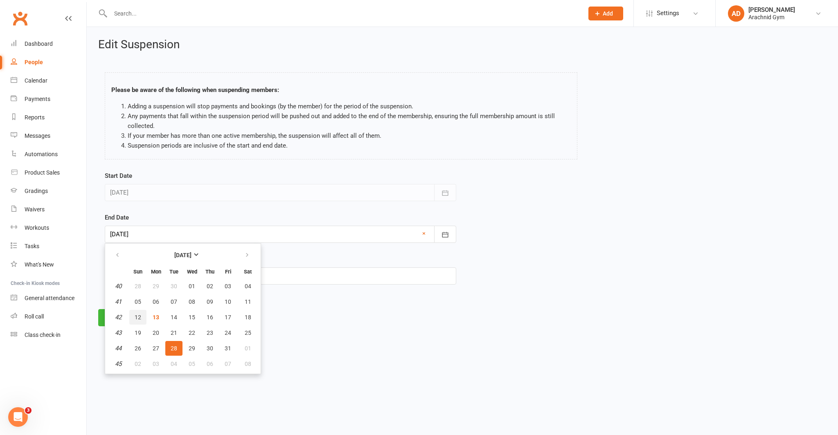
click at [140, 316] on span "12" at bounding box center [138, 317] width 7 height 7
type input "[DATE]"
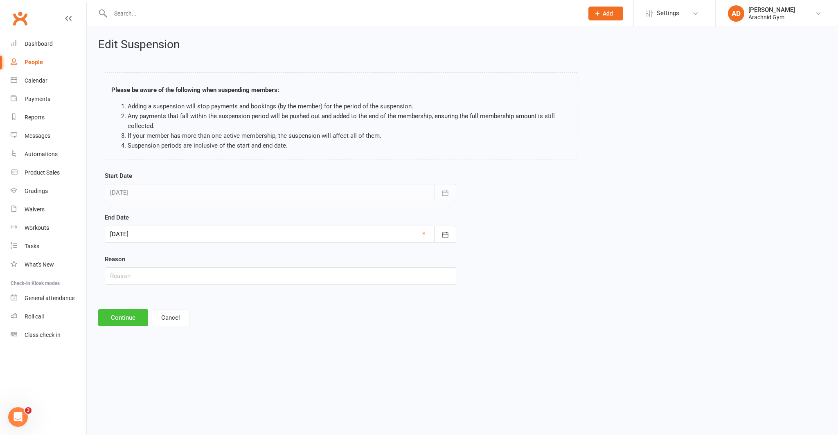
click at [125, 319] on button "Continue" at bounding box center [123, 317] width 50 height 17
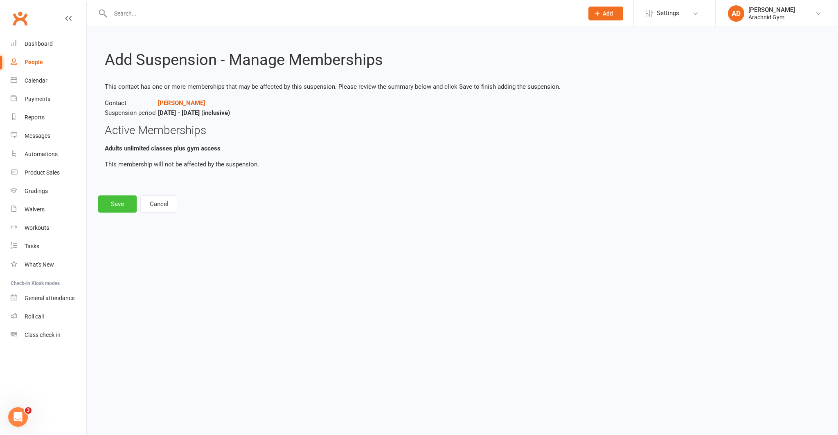
click at [110, 204] on button "Save" at bounding box center [117, 204] width 38 height 17
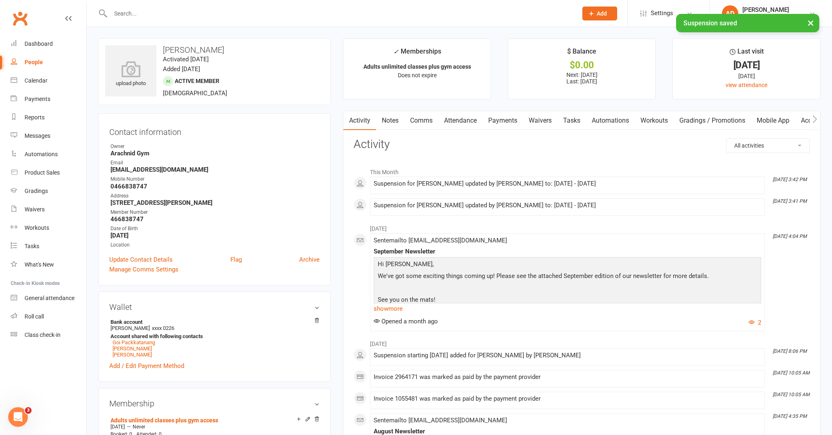
click at [504, 122] on link "Payments" at bounding box center [503, 120] width 41 height 19
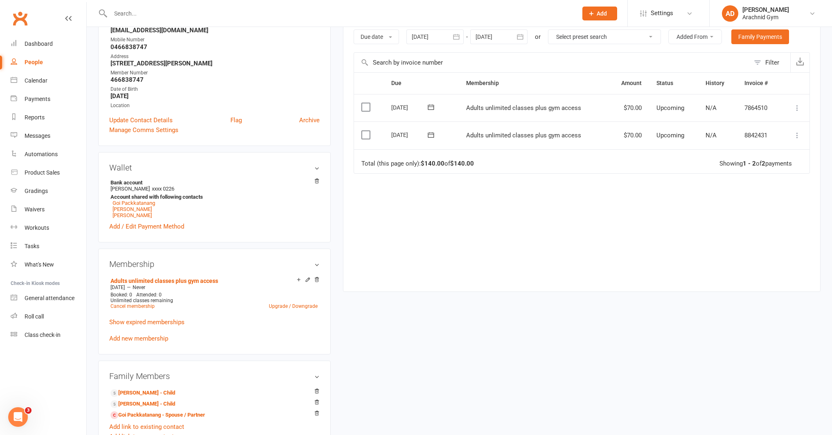
scroll to position [142, 0]
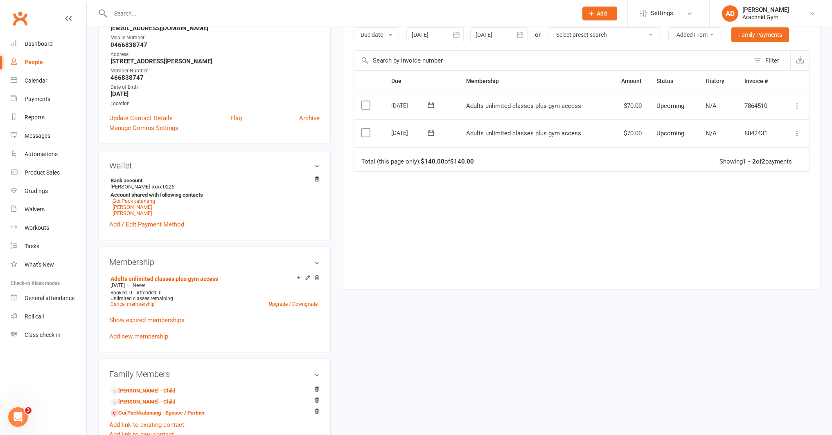
click at [430, 131] on icon at bounding box center [431, 132] width 6 height 5
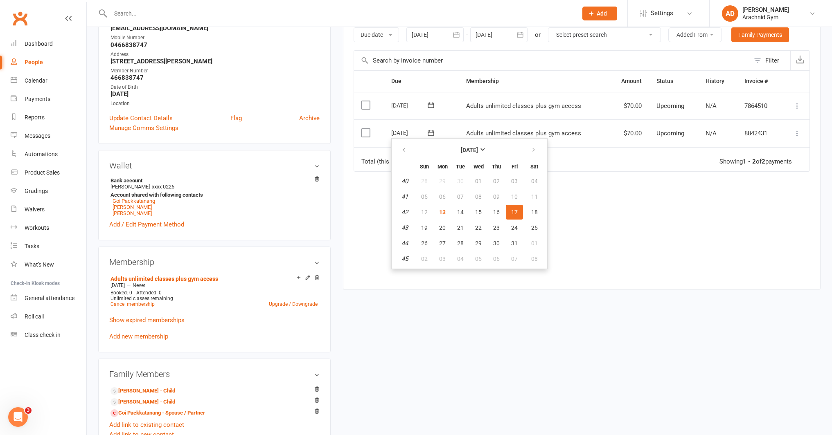
click at [446, 117] on td "[DATE]" at bounding box center [421, 106] width 75 height 28
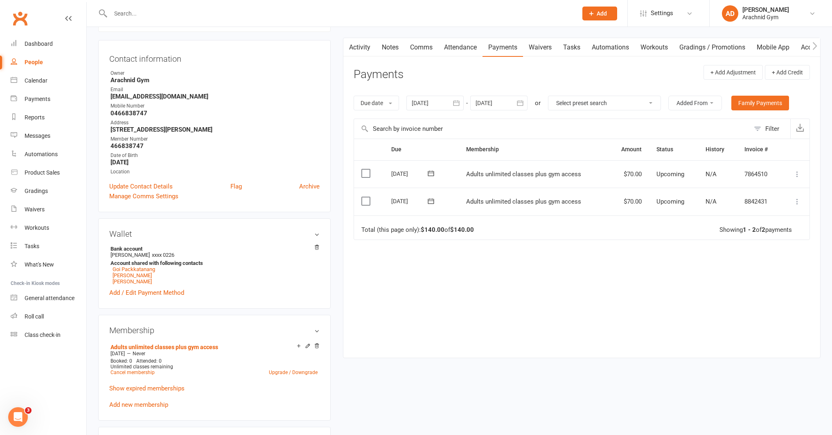
scroll to position [70, 0]
